Goal: Information Seeking & Learning: Learn about a topic

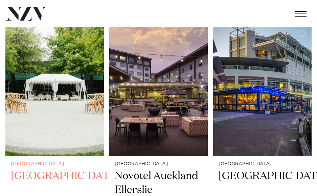
scroll to position [2062, 0]
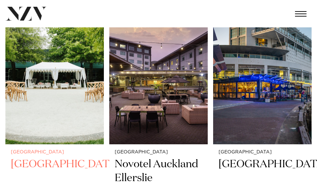
click at [82, 87] on img at bounding box center [54, 79] width 98 height 132
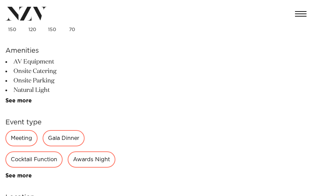
scroll to position [203, 0]
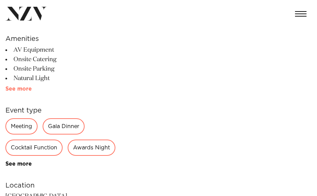
click at [17, 89] on link "See more" at bounding box center [31, 88] width 53 height 5
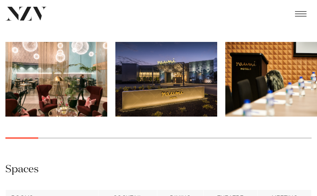
scroll to position [744, 0]
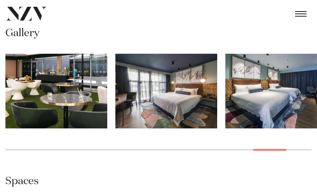
click at [269, 158] on swiper-container at bounding box center [158, 107] width 317 height 107
click at [57, 110] on img "22 / 26" at bounding box center [56, 91] width 102 height 75
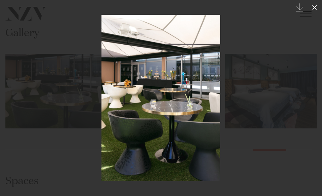
click at [312, 7] on icon at bounding box center [314, 7] width 8 height 8
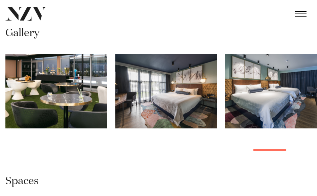
click at [268, 161] on swiper-container at bounding box center [158, 107] width 317 height 107
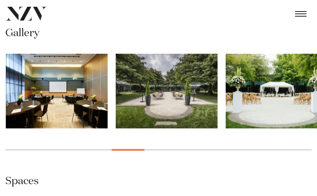
click at [127, 161] on swiper-container at bounding box center [158, 107] width 317 height 107
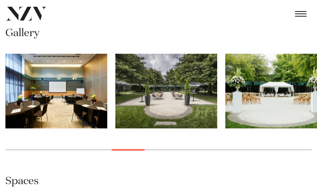
click at [129, 111] on img "11 / 26" at bounding box center [166, 91] width 102 height 75
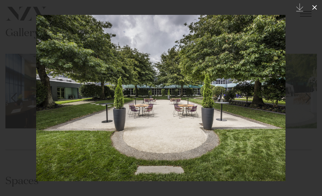
click at [312, 9] on icon at bounding box center [314, 7] width 8 height 8
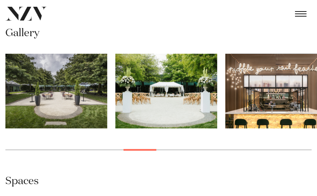
click at [230, 110] on img "13 / 26" at bounding box center [276, 91] width 102 height 75
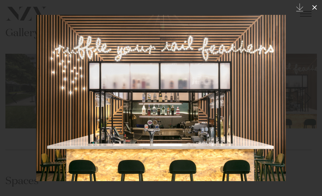
click at [316, 7] on icon at bounding box center [314, 7] width 8 height 8
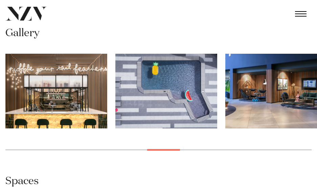
click at [160, 118] on img "14 / 26" at bounding box center [166, 91] width 102 height 75
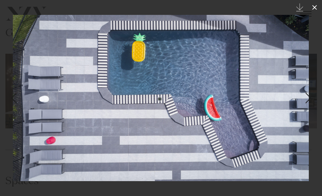
click at [313, 6] on icon at bounding box center [314, 7] width 5 height 5
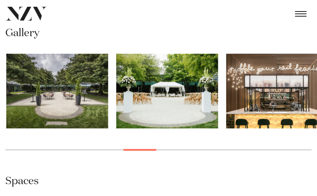
click at [144, 161] on swiper-container at bounding box center [158, 107] width 317 height 107
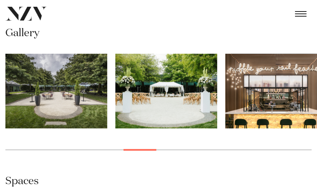
click at [163, 119] on img "12 / 26" at bounding box center [166, 91] width 102 height 75
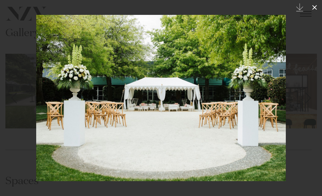
click at [315, 8] on icon at bounding box center [314, 7] width 5 height 5
